Goal: Information Seeking & Learning: Learn about a topic

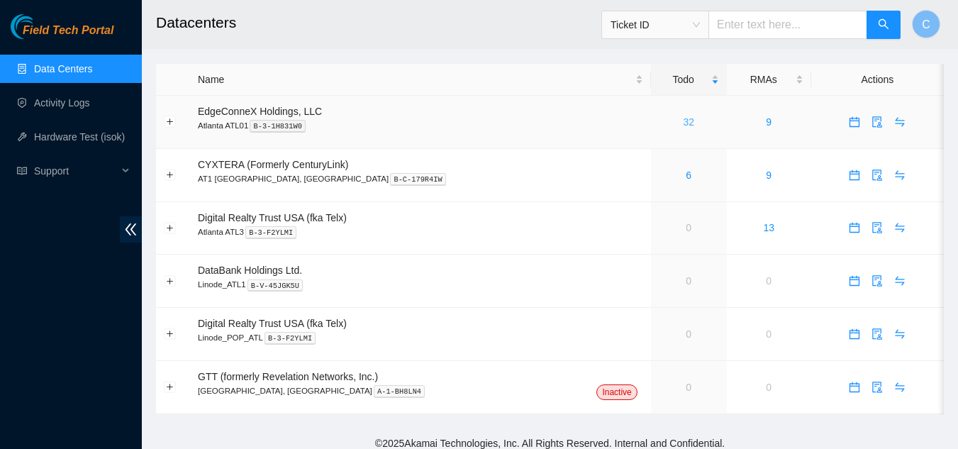
click at [683, 116] on link "32" at bounding box center [688, 121] width 11 height 11
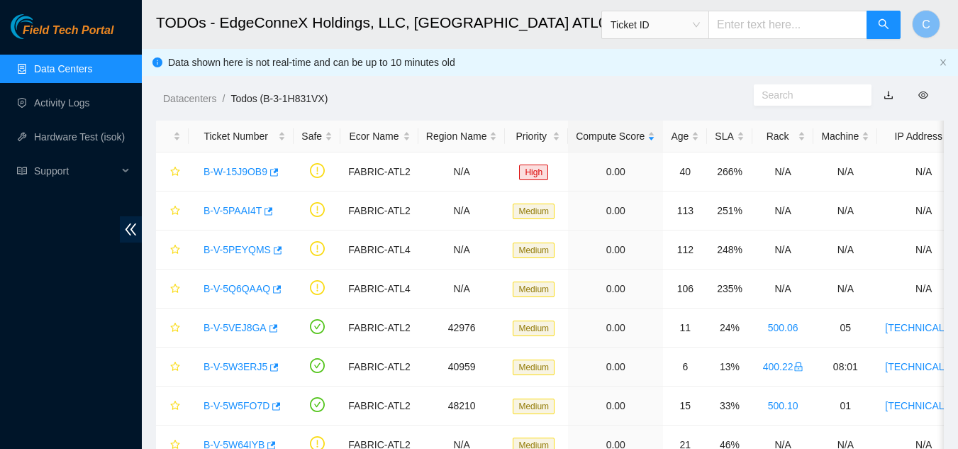
click at [61, 72] on link "Data Centers" at bounding box center [63, 68] width 58 height 11
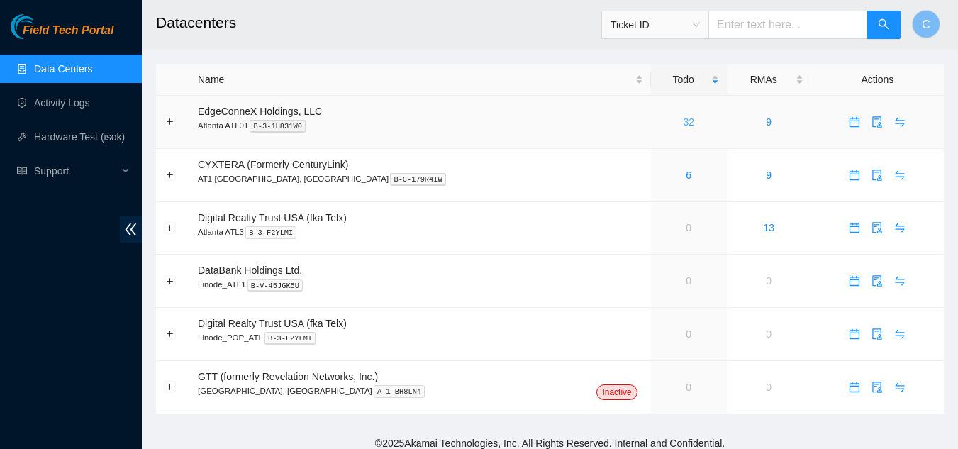
click at [683, 122] on link "32" at bounding box center [688, 121] width 11 height 11
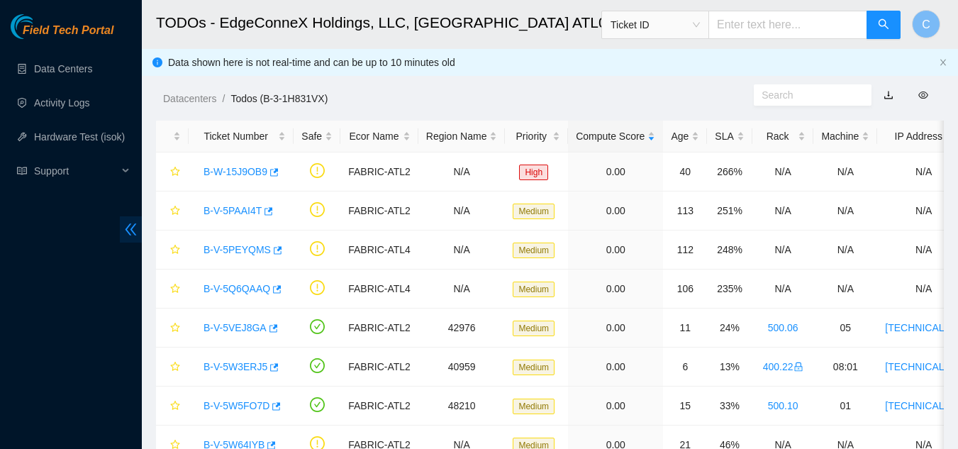
click at [132, 224] on icon "double-left" at bounding box center [130, 229] width 15 height 15
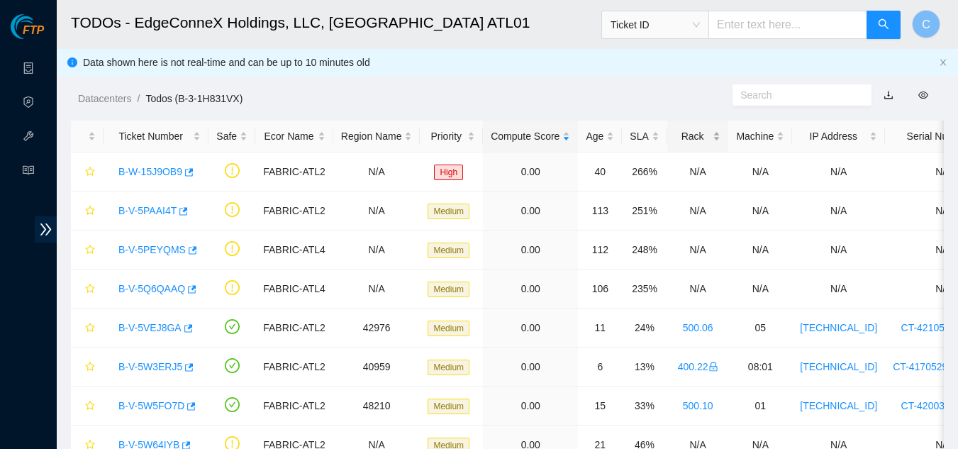
click at [690, 136] on div "Rack" at bounding box center [698, 136] width 46 height 16
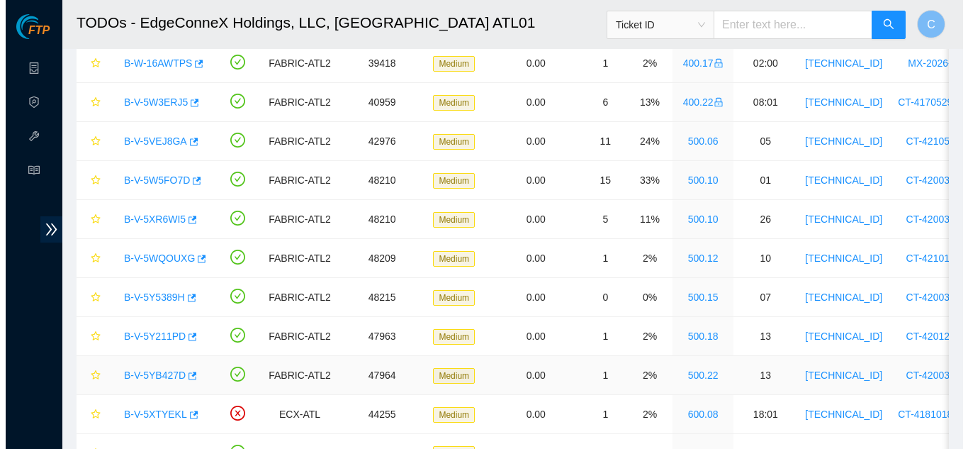
scroll to position [638, 0]
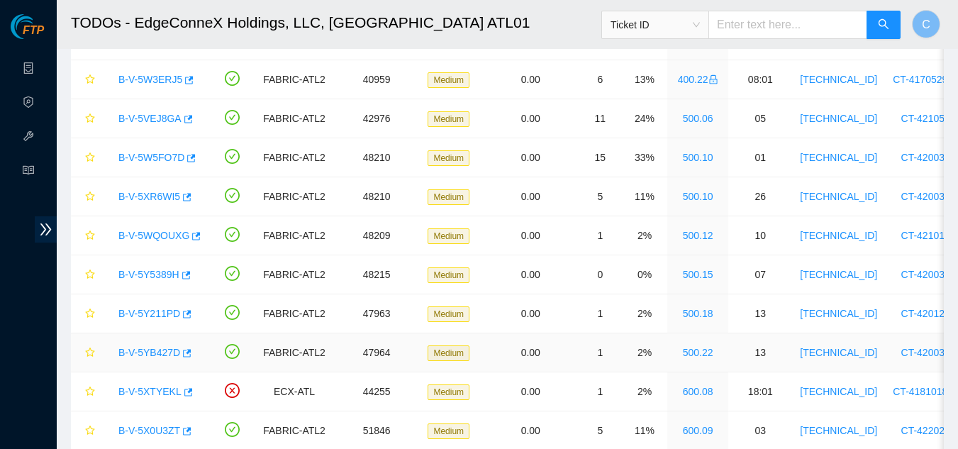
click at [161, 354] on link "B-V-5YB427D" at bounding box center [149, 352] width 62 height 11
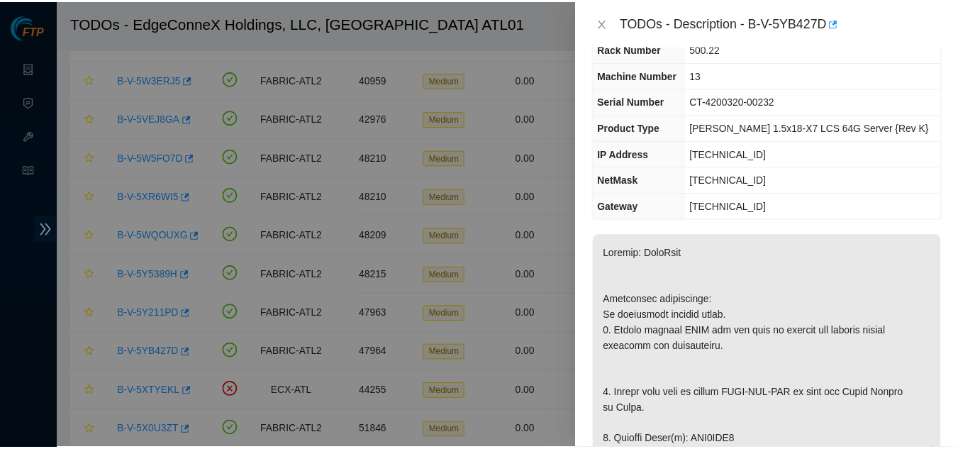
scroll to position [142, 0]
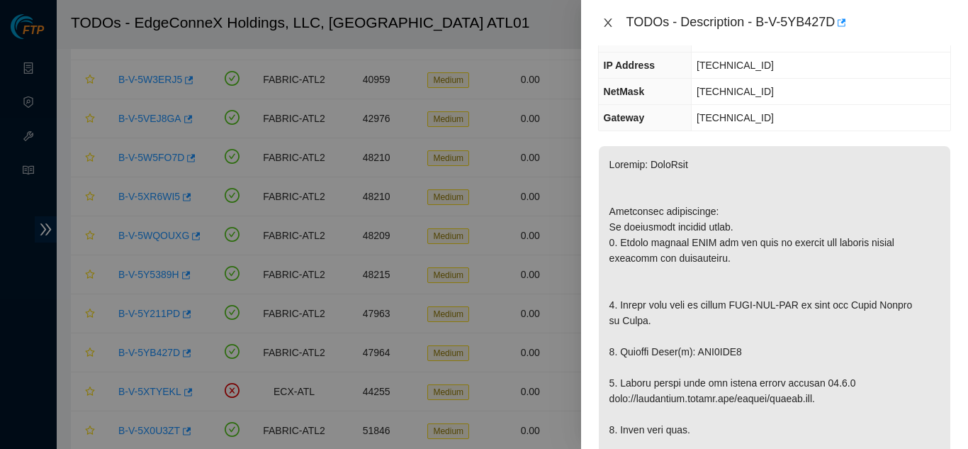
click at [609, 23] on icon "close" at bounding box center [608, 22] width 8 height 9
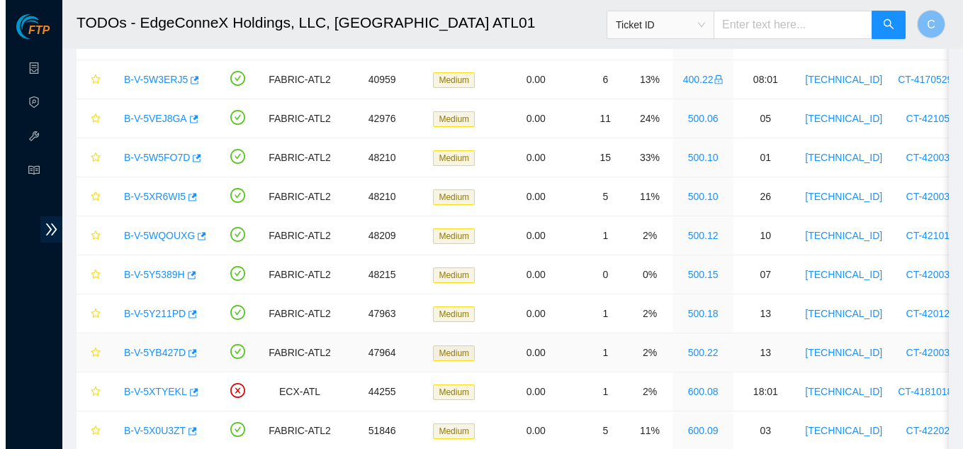
scroll to position [189, 0]
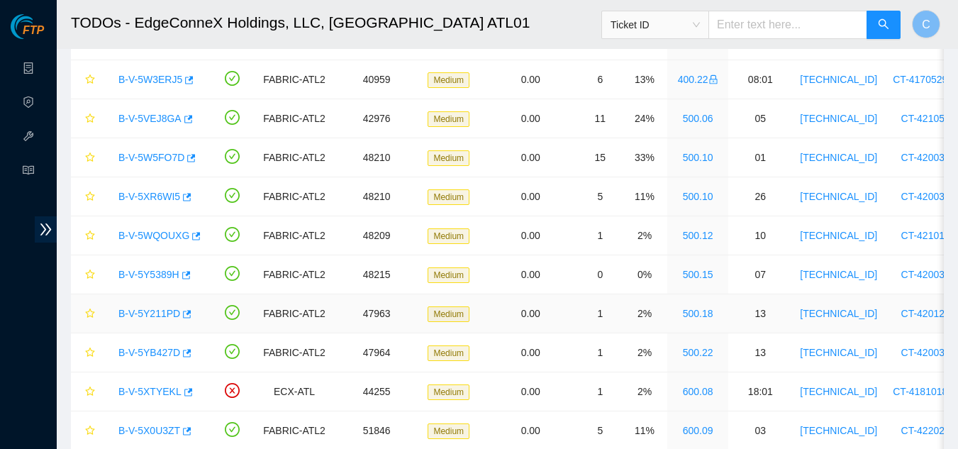
click at [138, 308] on link "B-V-5Y211PD" at bounding box center [149, 313] width 62 height 11
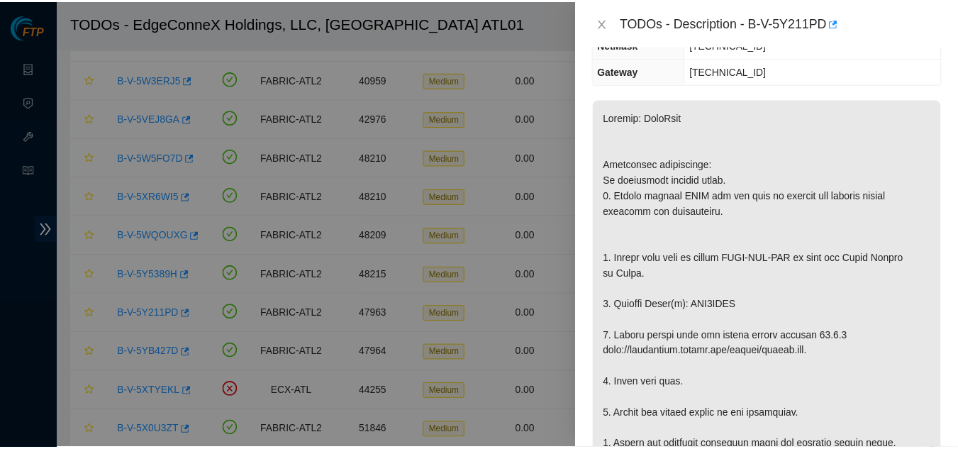
scroll to position [142, 0]
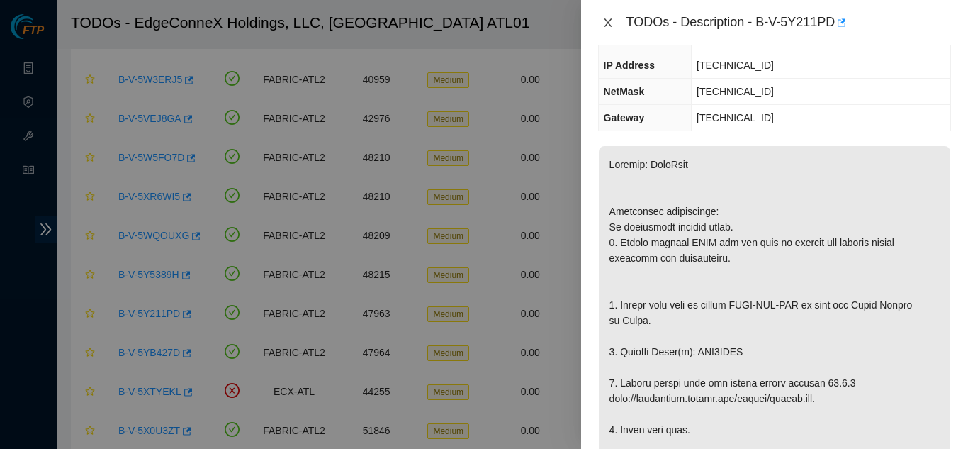
click at [602, 22] on icon "close" at bounding box center [607, 22] width 11 height 11
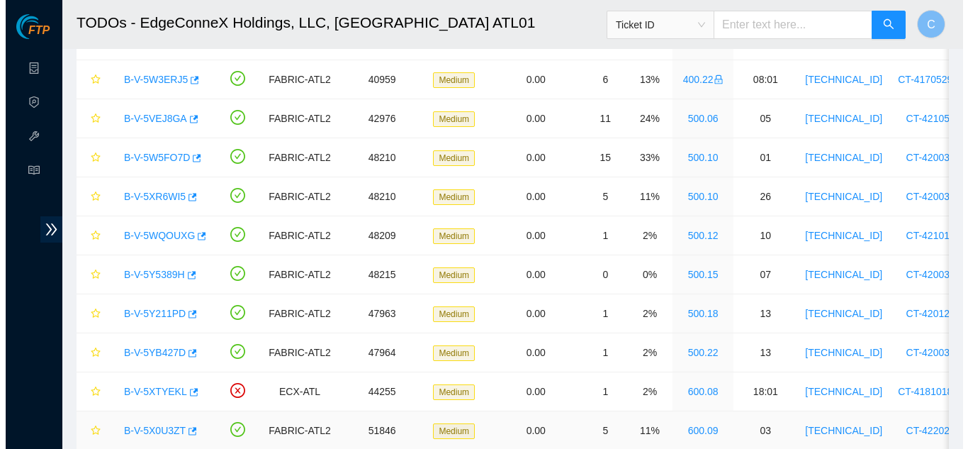
scroll to position [189, 0]
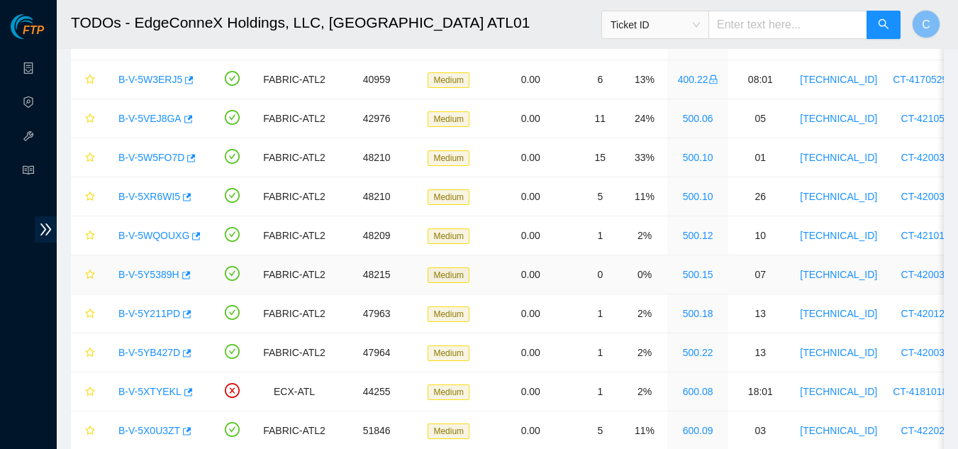
click at [162, 272] on link "B-V-5Y5389H" at bounding box center [148, 274] width 61 height 11
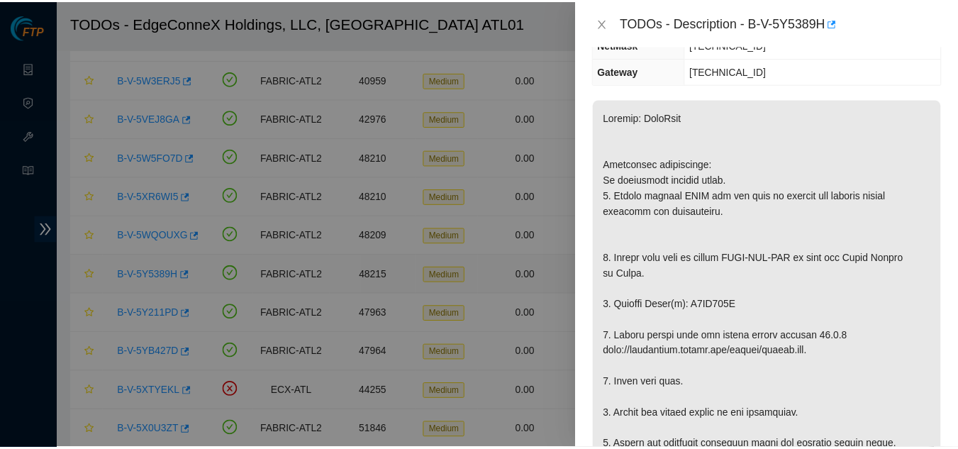
scroll to position [142, 0]
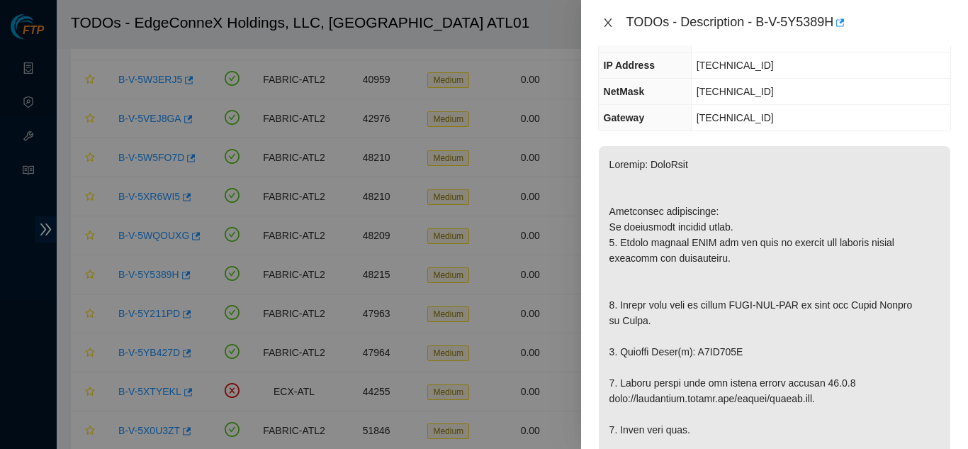
click at [606, 17] on icon "close" at bounding box center [607, 22] width 11 height 11
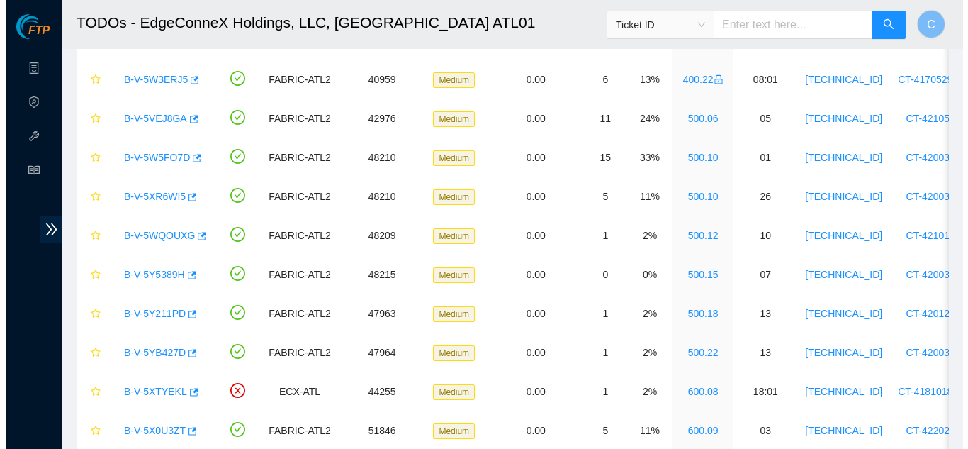
scroll to position [189, 0]
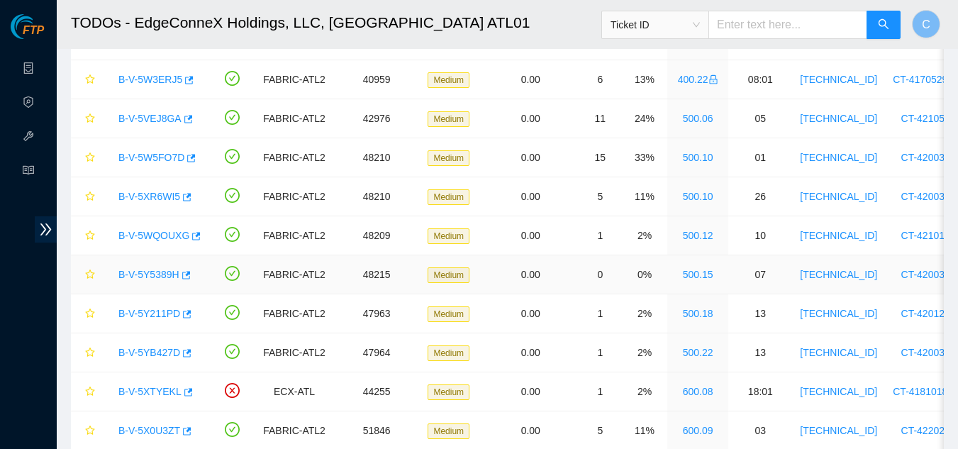
click at [150, 273] on link "B-V-5Y5389H" at bounding box center [148, 274] width 61 height 11
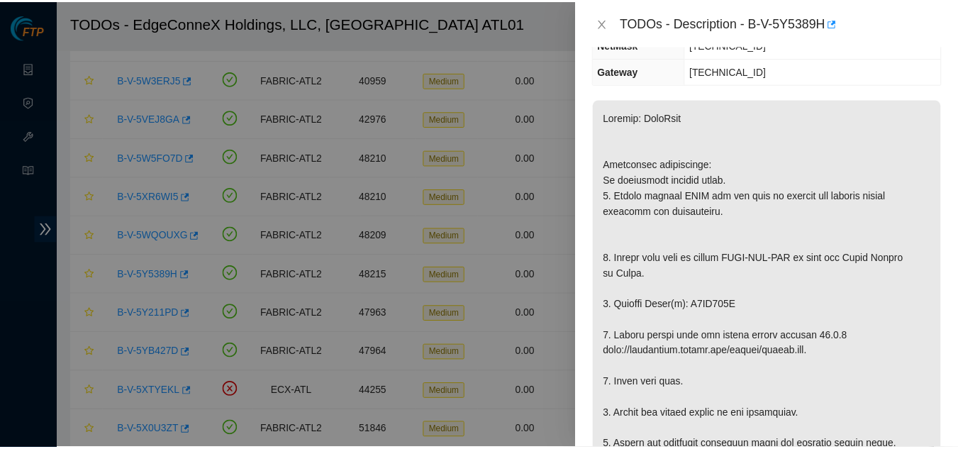
scroll to position [142, 0]
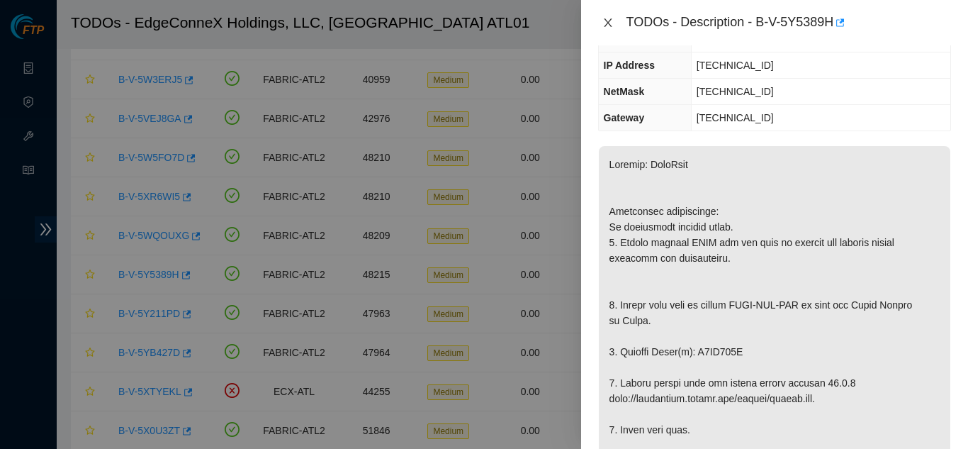
click at [600, 23] on button "Close" at bounding box center [608, 22] width 20 height 13
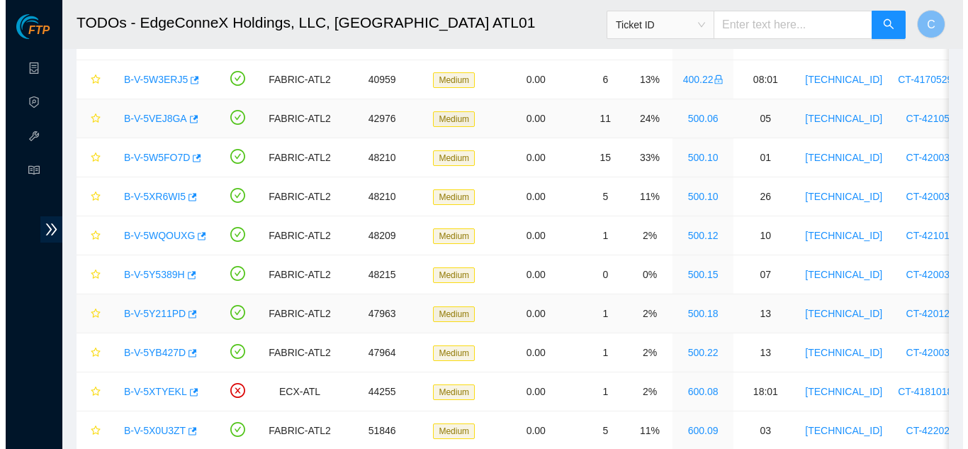
scroll to position [189, 0]
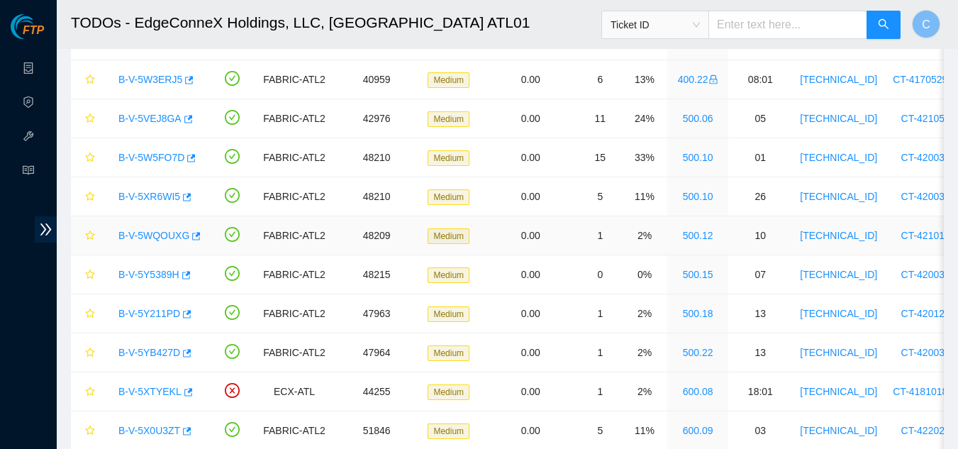
click at [154, 232] on link "B-V-5WQOUXG" at bounding box center [153, 235] width 71 height 11
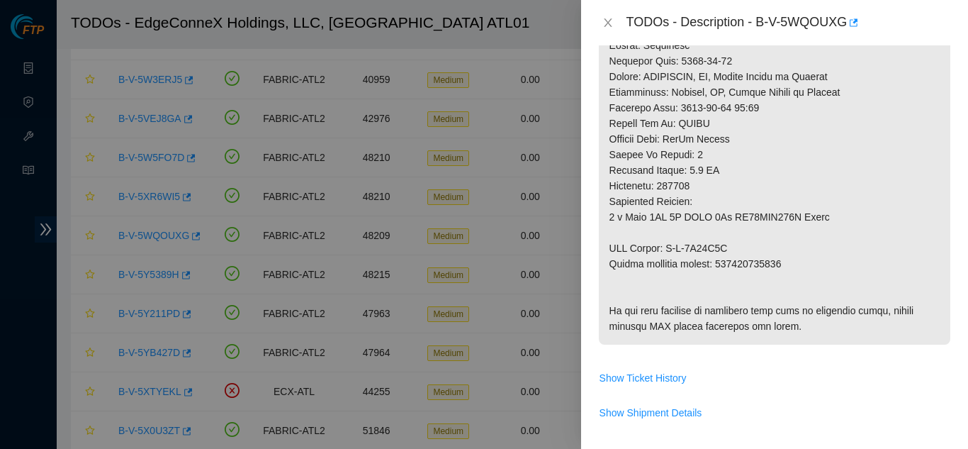
scroll to position [638, 0]
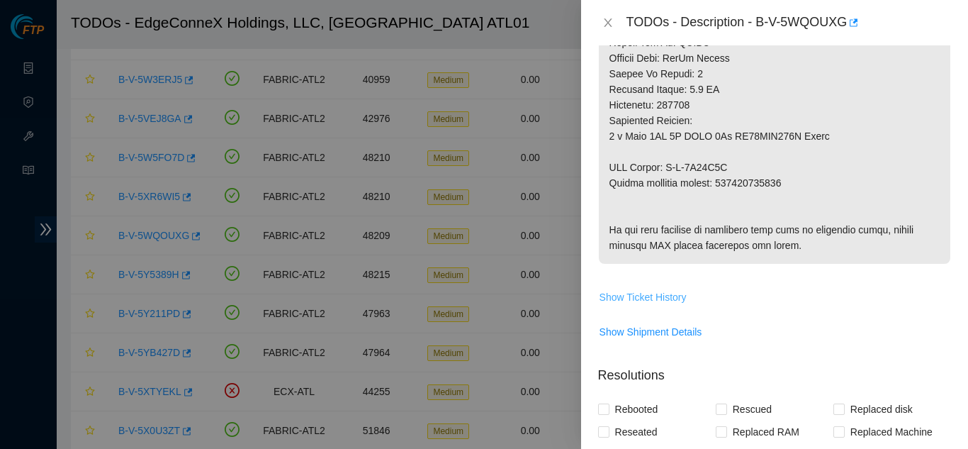
click at [643, 292] on span "Show Ticket History" at bounding box center [643, 297] width 87 height 16
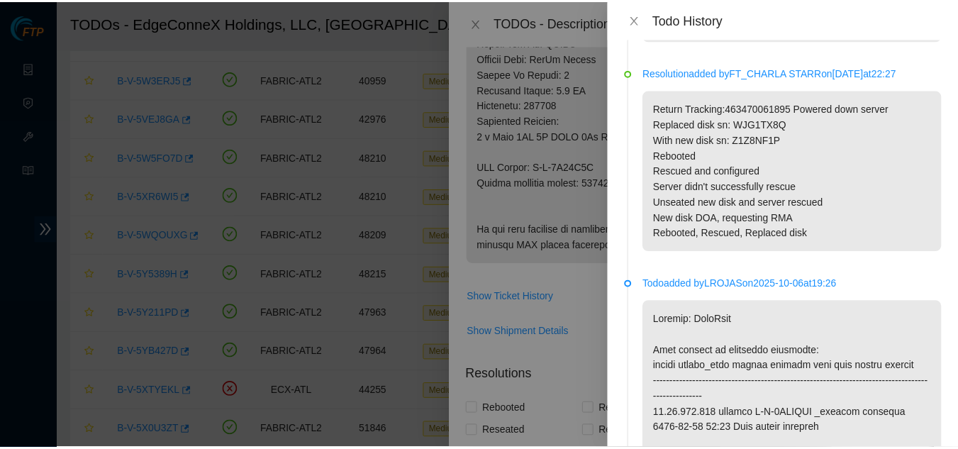
scroll to position [1701, 0]
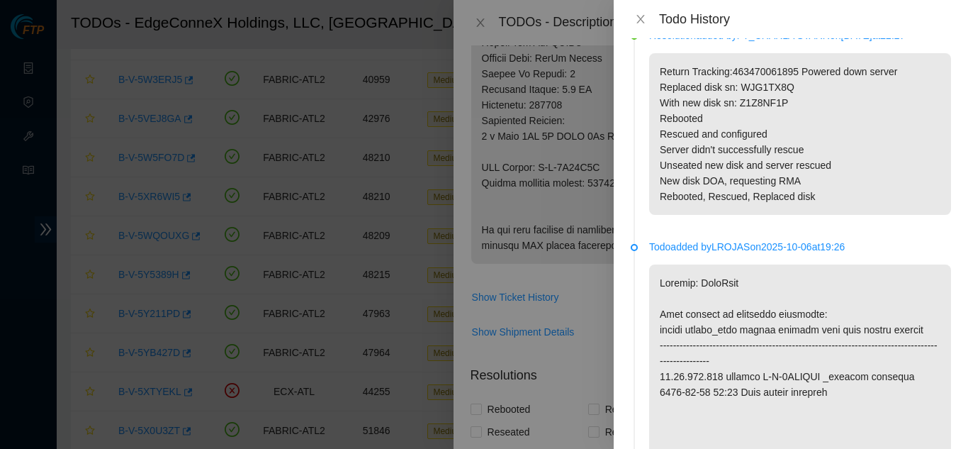
click at [640, 9] on div "Todo History" at bounding box center [791, 19] width 354 height 38
click at [642, 21] on icon "close" at bounding box center [640, 19] width 8 height 9
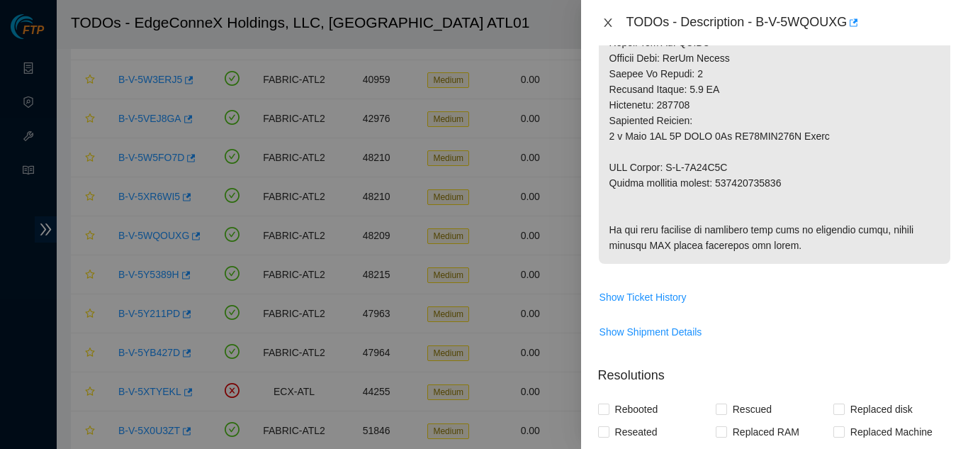
click at [610, 21] on icon "close" at bounding box center [608, 22] width 8 height 9
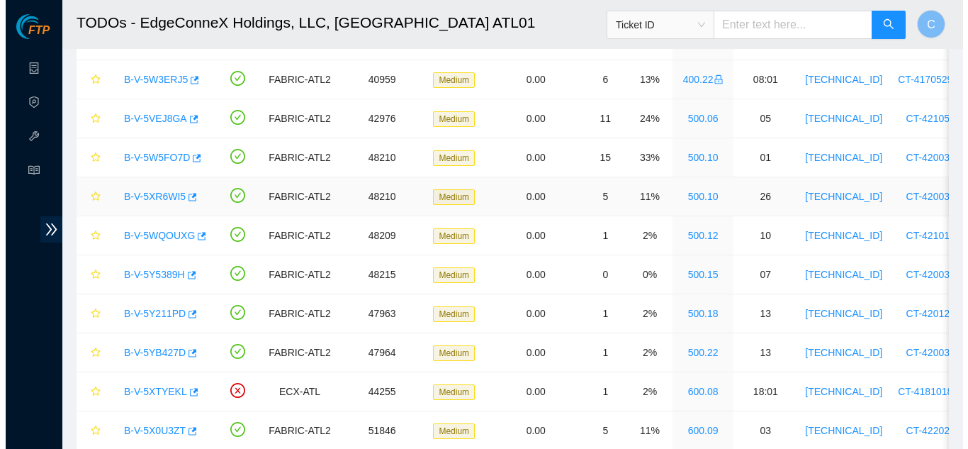
scroll to position [487, 0]
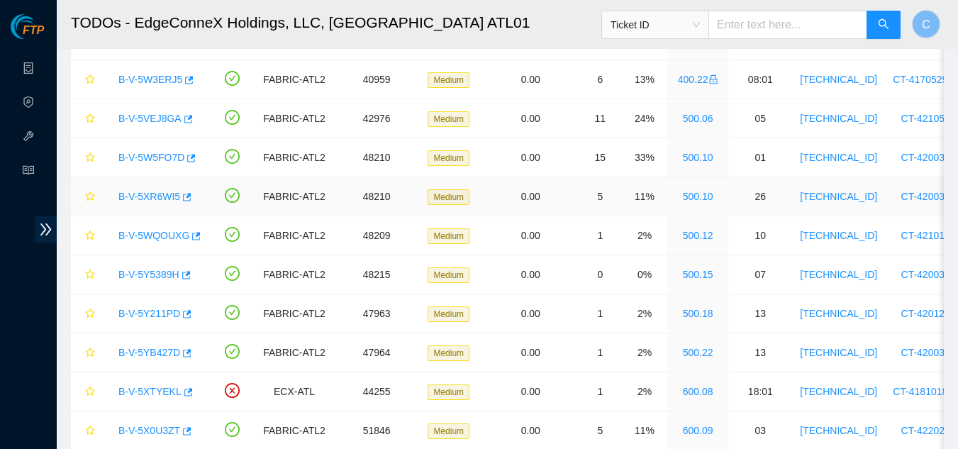
click at [150, 191] on link "B-V-5XR6WI5" at bounding box center [149, 196] width 62 height 11
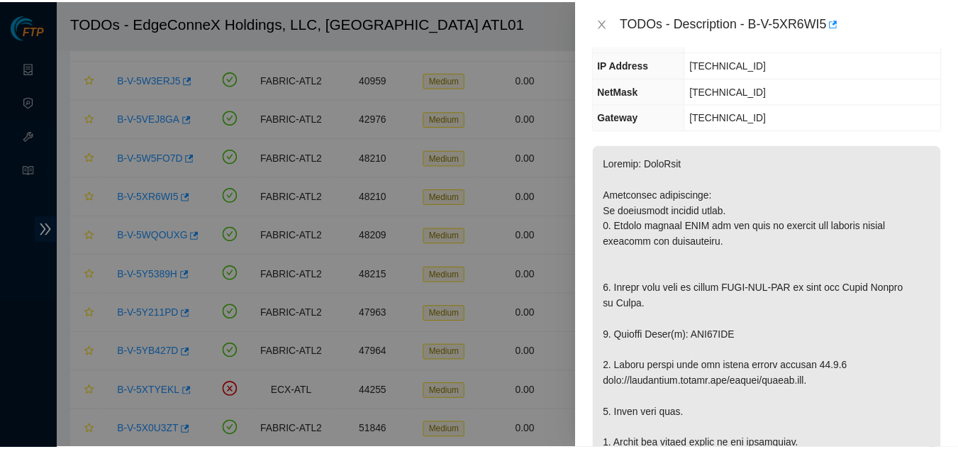
scroll to position [142, 0]
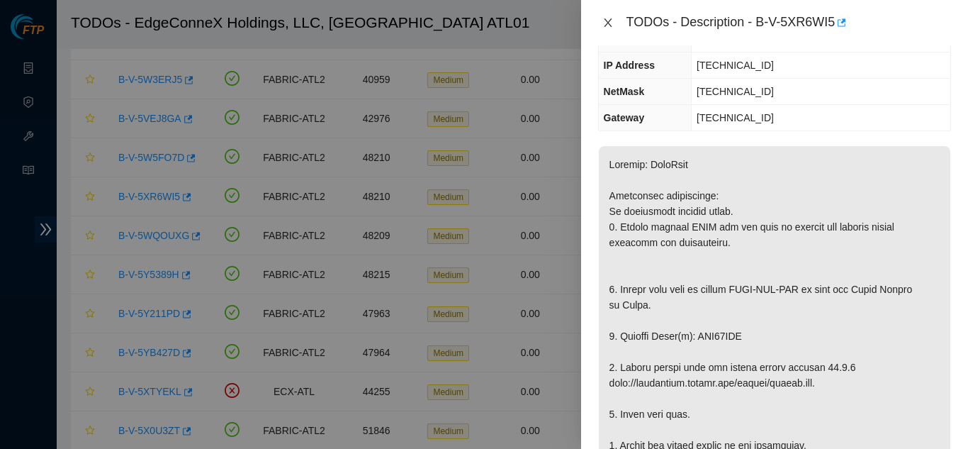
click at [610, 20] on icon "close" at bounding box center [608, 22] width 8 height 9
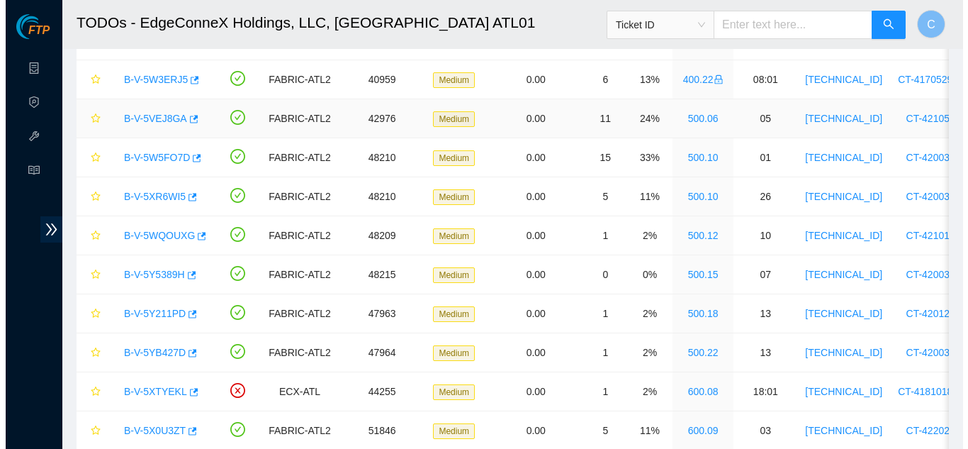
scroll to position [189, 0]
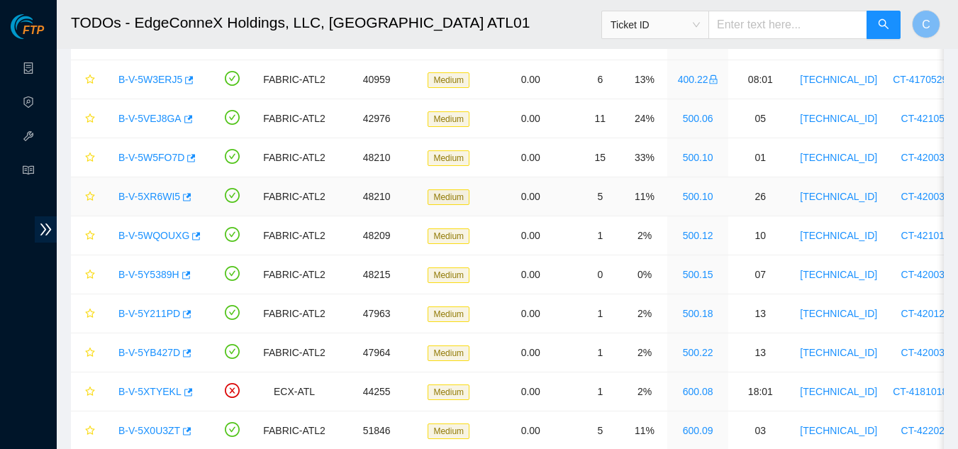
click at [160, 196] on link "B-V-5XR6WI5" at bounding box center [149, 196] width 62 height 11
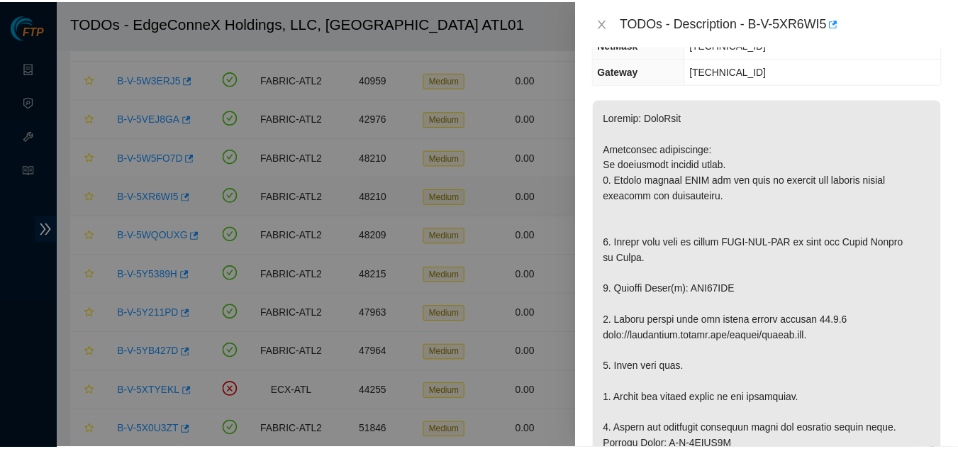
scroll to position [142, 0]
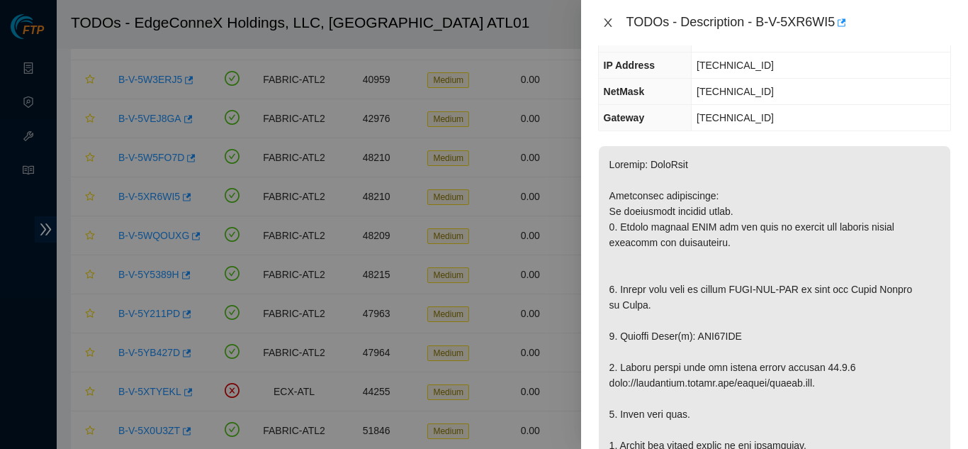
click at [612, 23] on icon "close" at bounding box center [607, 22] width 11 height 11
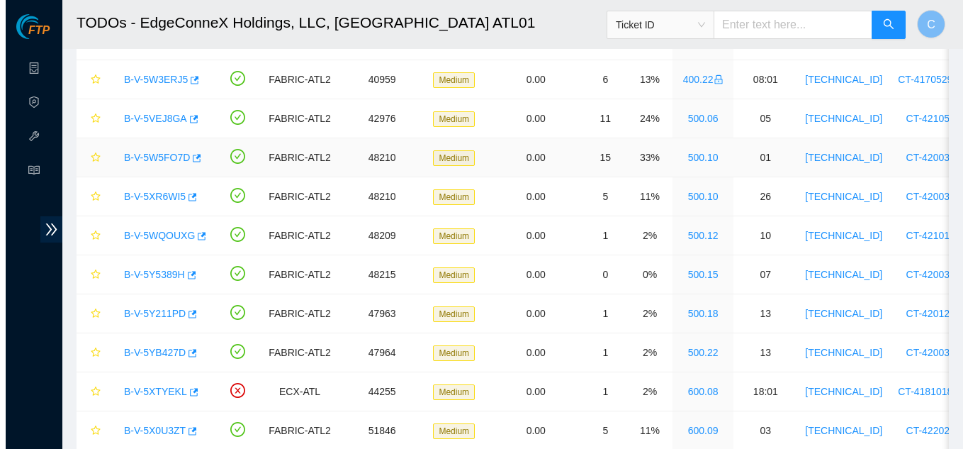
scroll to position [189, 0]
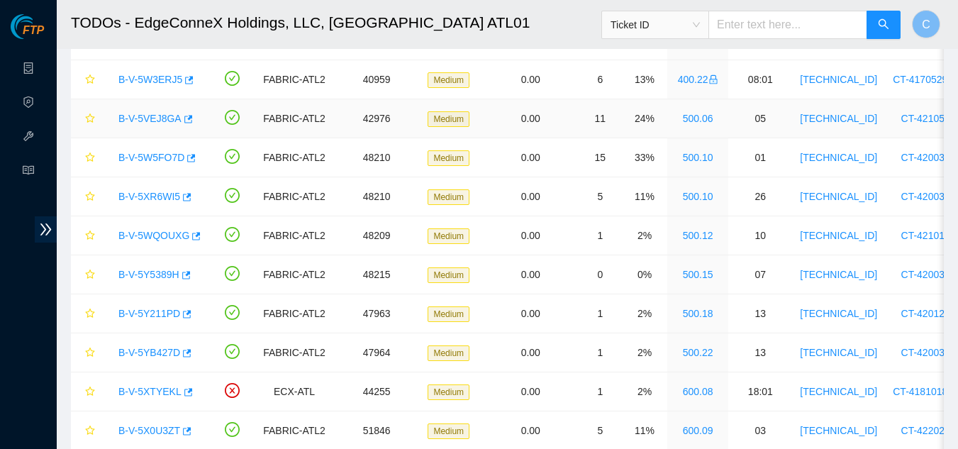
click at [152, 120] on link "B-V-5VEJ8GA" at bounding box center [149, 118] width 63 height 11
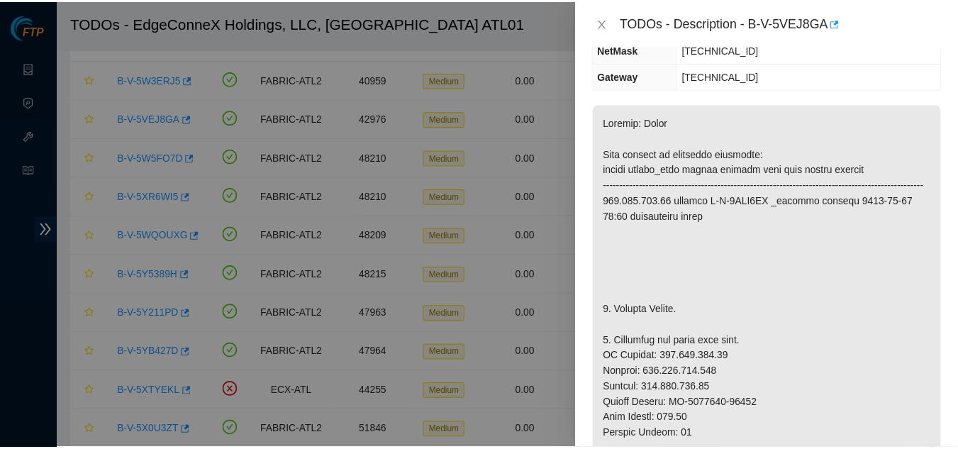
scroll to position [142, 0]
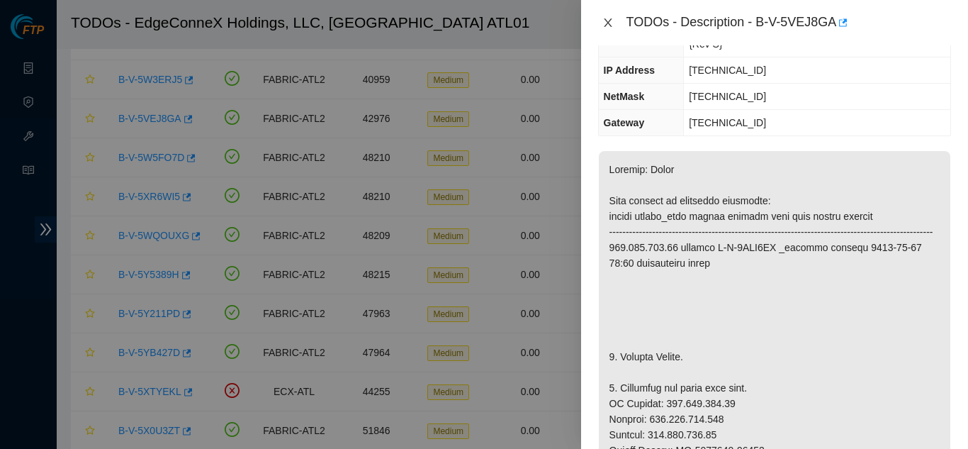
click at [609, 28] on icon "close" at bounding box center [607, 22] width 11 height 11
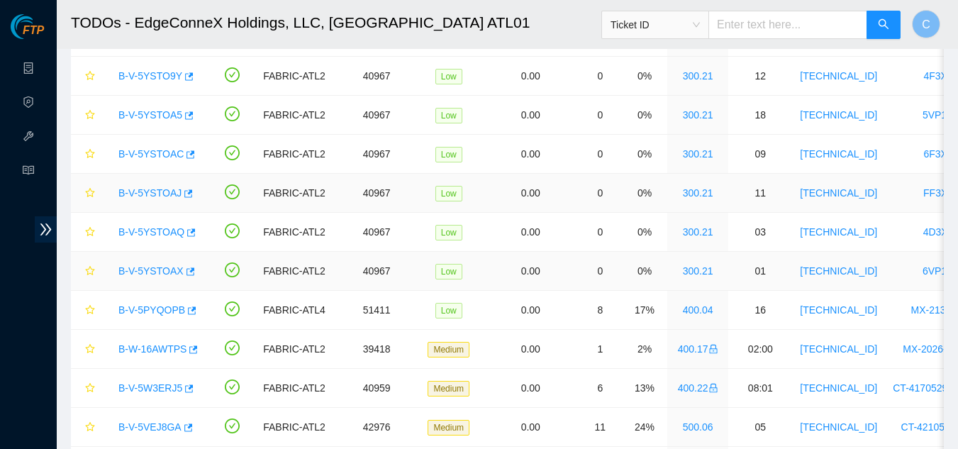
scroll to position [354, 0]
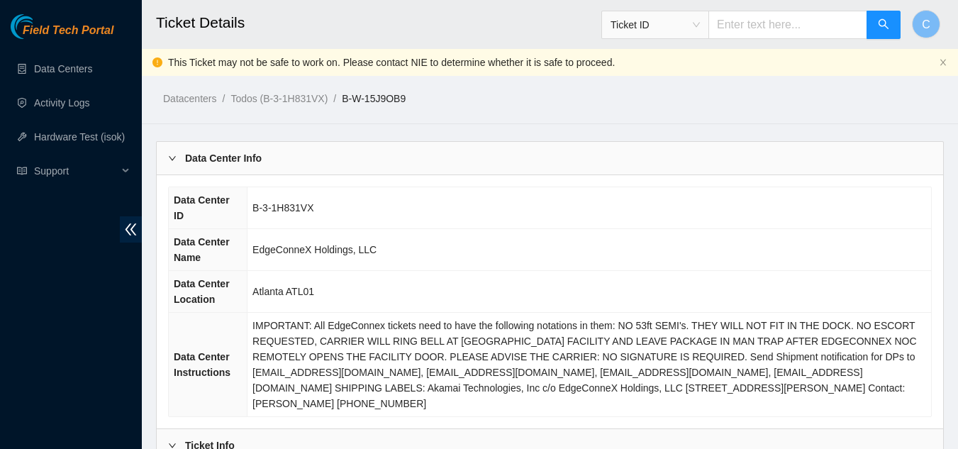
click at [114, 230] on div "Field Tech Portal Data Centers Activity Logs Hardware Test (isok) Support" at bounding box center [71, 231] width 142 height 434
click at [133, 231] on icon "double-left" at bounding box center [130, 229] width 11 height 12
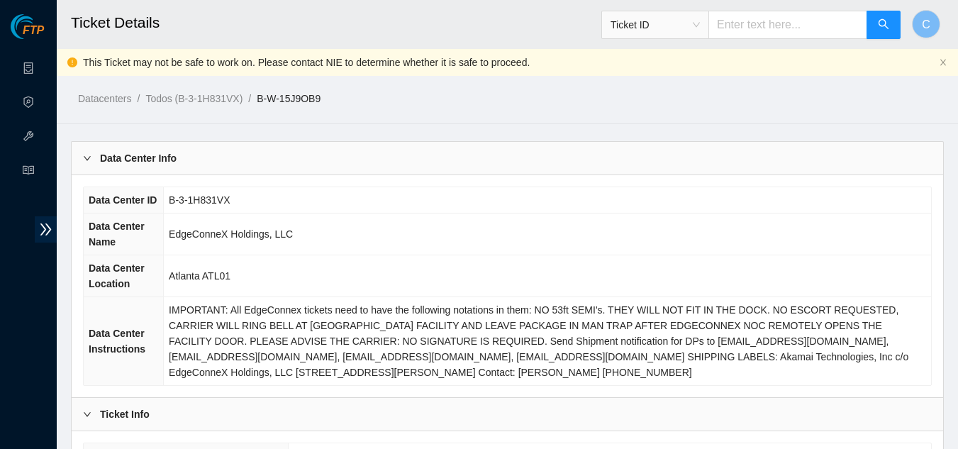
click at [221, 165] on div "Data Center Info" at bounding box center [507, 158] width 871 height 33
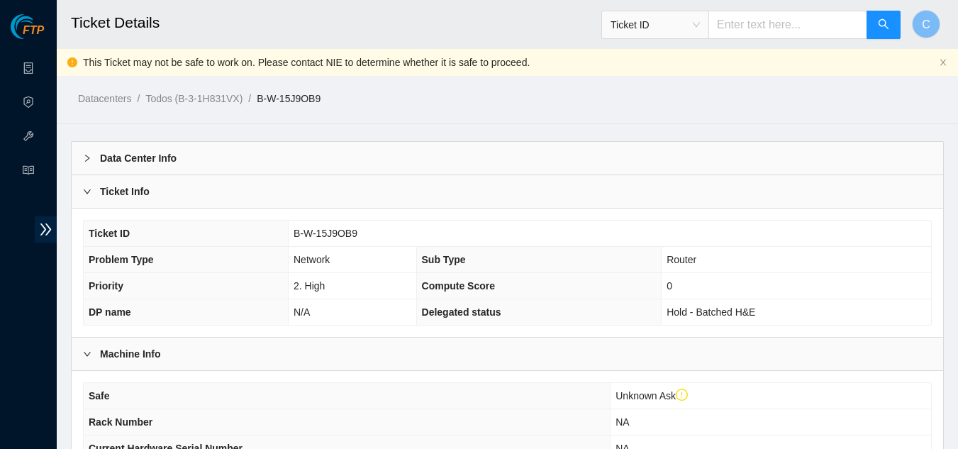
click at [220, 181] on div "Ticket Info" at bounding box center [507, 191] width 871 height 33
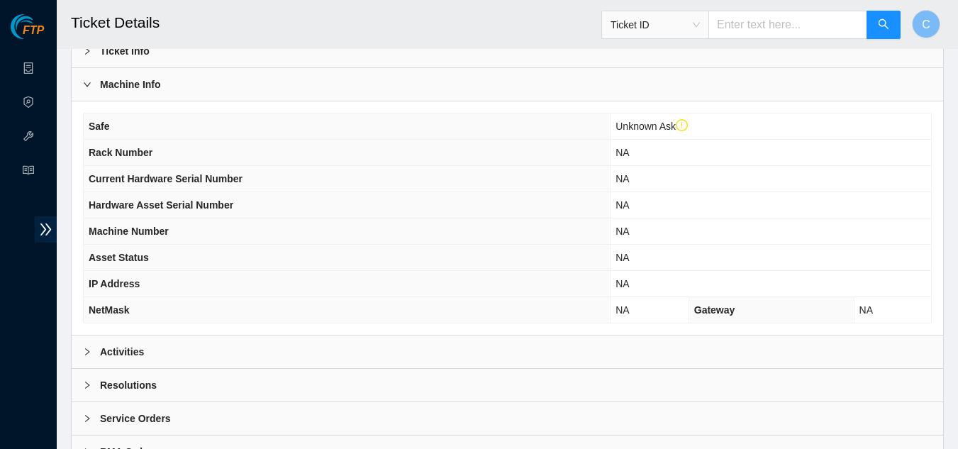
scroll to position [142, 0]
click at [193, 92] on div "Machine Info" at bounding box center [507, 83] width 871 height 33
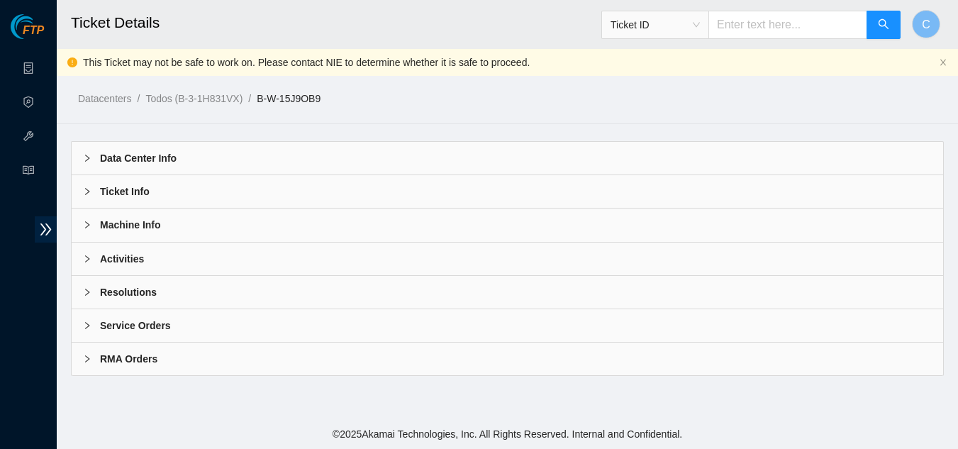
scroll to position [0, 0]
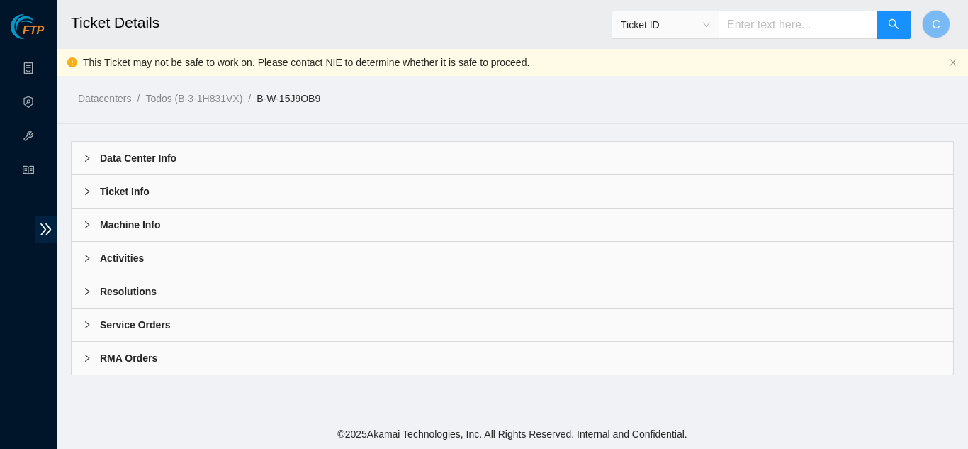
click at [143, 255] on div "Activities" at bounding box center [513, 258] width 882 height 33
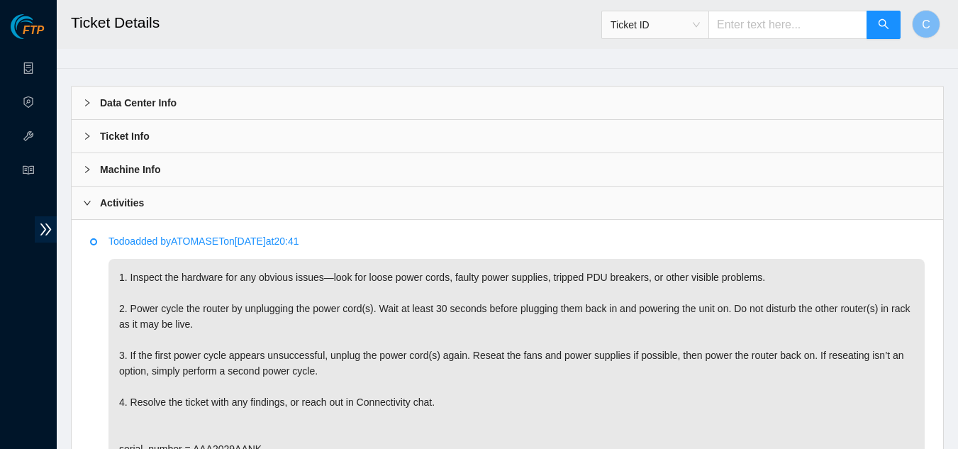
scroll to position [213, 0]
